Goal: Register for event/course

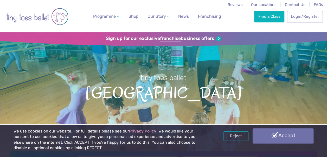
click at [263, 135] on link "Accept" at bounding box center [283, 135] width 61 height 15
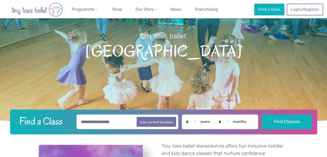
scroll to position [130, 0]
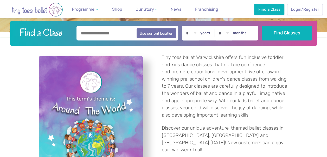
click at [98, 32] on input "text" at bounding box center [128, 33] width 102 height 15
type input "*******"
click at [197, 32] on select "* * * * * * * * * * ** ** **" at bounding box center [191, 33] width 16 height 15
select select "*"
click at [186, 26] on select "* * * * * * * * * * ** ** **" at bounding box center [191, 33] width 16 height 15
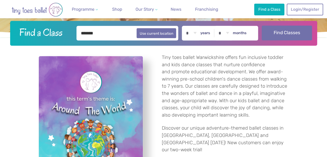
click at [289, 30] on button "Find Classes" at bounding box center [287, 33] width 50 height 15
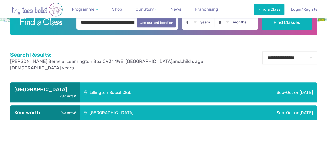
scroll to position [135, 0]
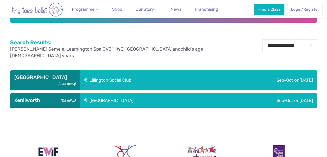
click at [104, 70] on div "Lillington Social Club" at bounding box center [146, 80] width 132 height 20
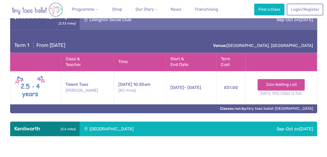
scroll to position [195, 0]
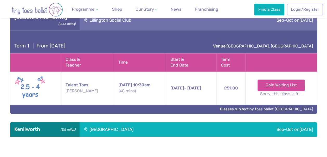
click at [151, 122] on div "[GEOGRAPHIC_DATA]" at bounding box center [147, 129] width 134 height 15
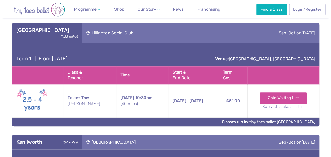
scroll to position [180, 0]
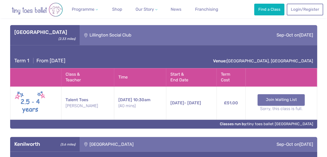
click at [274, 94] on link "Join Waiting List" at bounding box center [281, 99] width 47 height 11
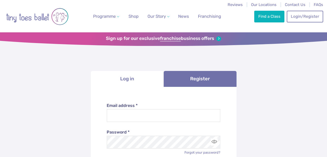
click at [49, 16] on img "Go to home page" at bounding box center [37, 16] width 62 height 26
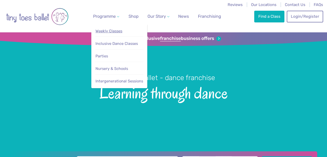
click at [111, 30] on span "Weekly Classes" at bounding box center [109, 31] width 27 height 5
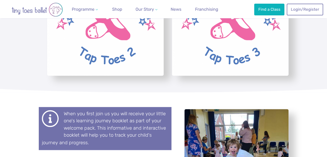
scroll to position [1334, 0]
